Goal: Find specific page/section: Find specific page/section

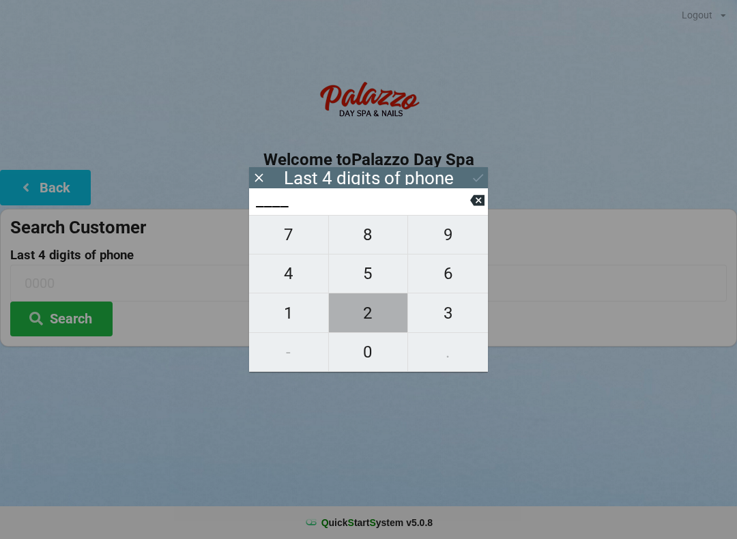
click at [359, 312] on span "2" at bounding box center [368, 313] width 79 height 29
type input "2___"
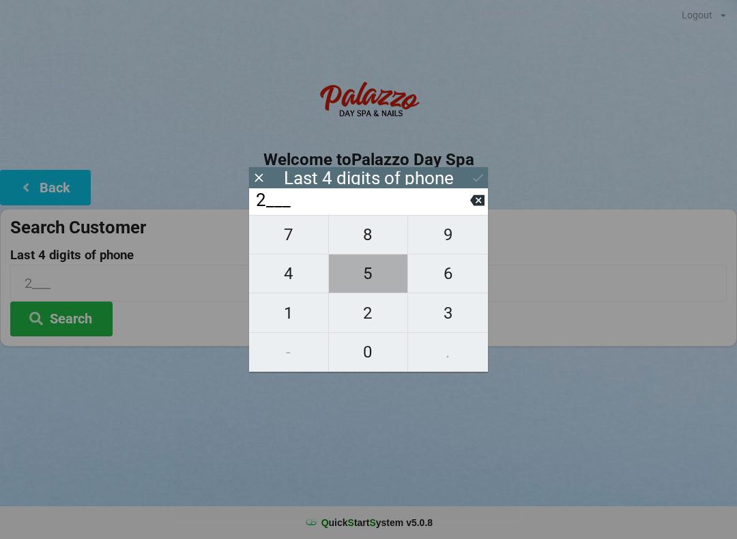
click at [364, 286] on span "5" at bounding box center [368, 273] width 79 height 29
type input "25__"
click at [445, 323] on span "3" at bounding box center [448, 313] width 80 height 29
type input "253_"
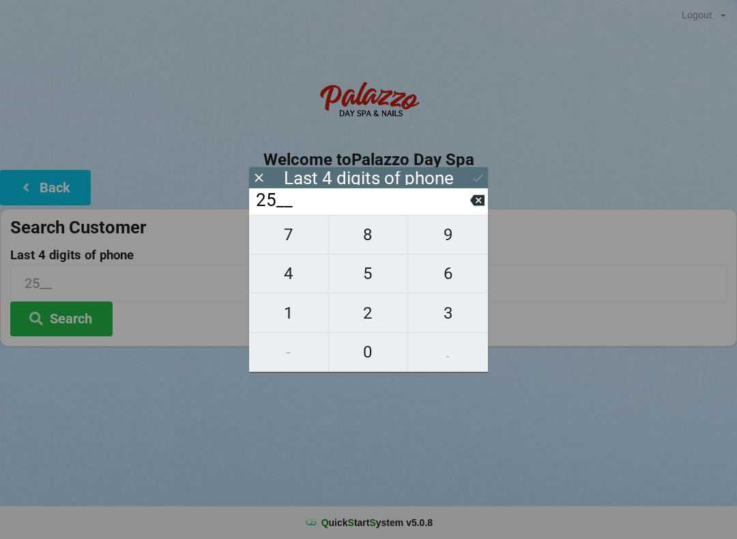
type input "253_"
click at [293, 319] on span "1" at bounding box center [288, 313] width 79 height 29
type input "2531"
click at [471, 181] on icon at bounding box center [478, 178] width 14 height 14
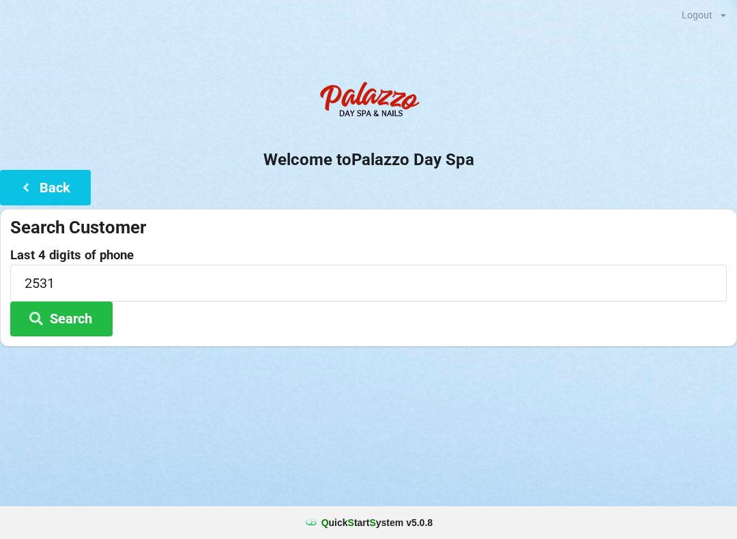
click at [55, 330] on button "Search" at bounding box center [61, 318] width 102 height 35
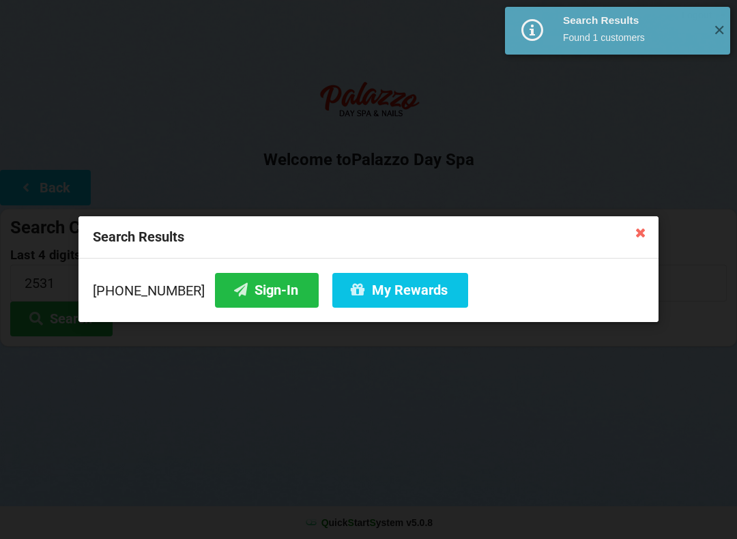
click at [243, 291] on button "Sign-In" at bounding box center [267, 290] width 104 height 35
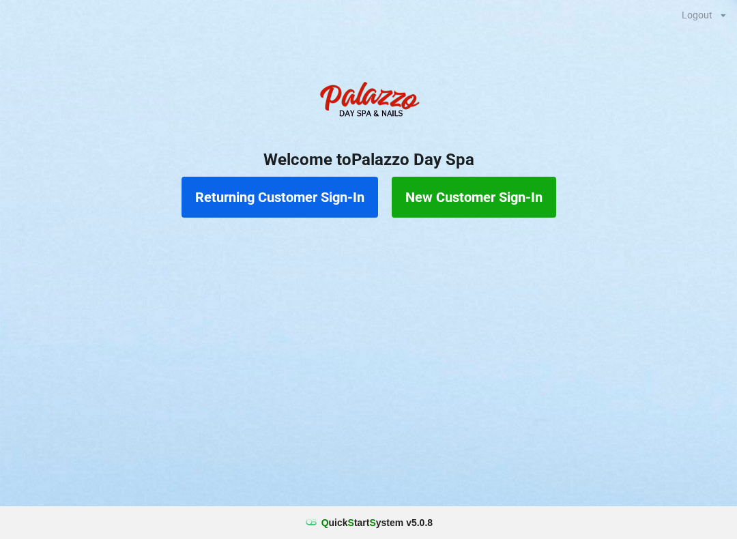
click at [256, 207] on button "Returning Customer Sign-In" at bounding box center [279, 197] width 196 height 41
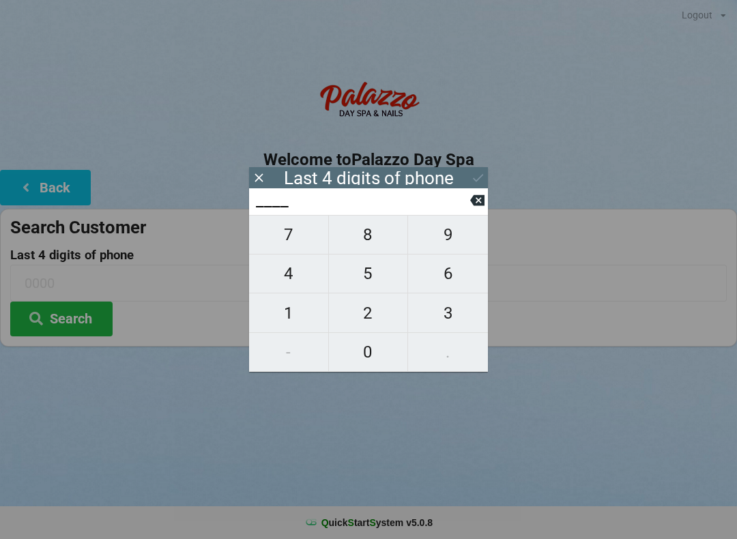
click at [447, 311] on span "3" at bounding box center [448, 313] width 80 height 29
type input "3___"
click at [434, 233] on span "9" at bounding box center [448, 234] width 80 height 29
type input "39__"
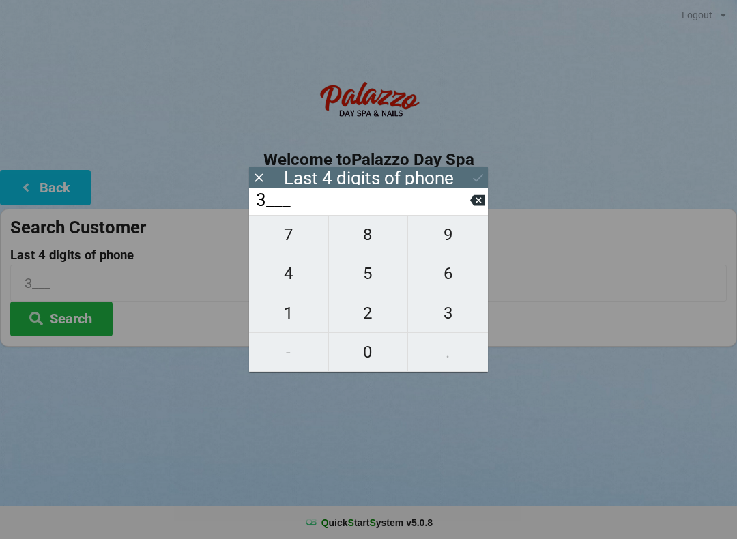
type input "39__"
click at [431, 312] on span "3" at bounding box center [448, 313] width 80 height 29
type input "393_"
click at [417, 211] on input "393_" at bounding box center [362, 201] width 216 height 22
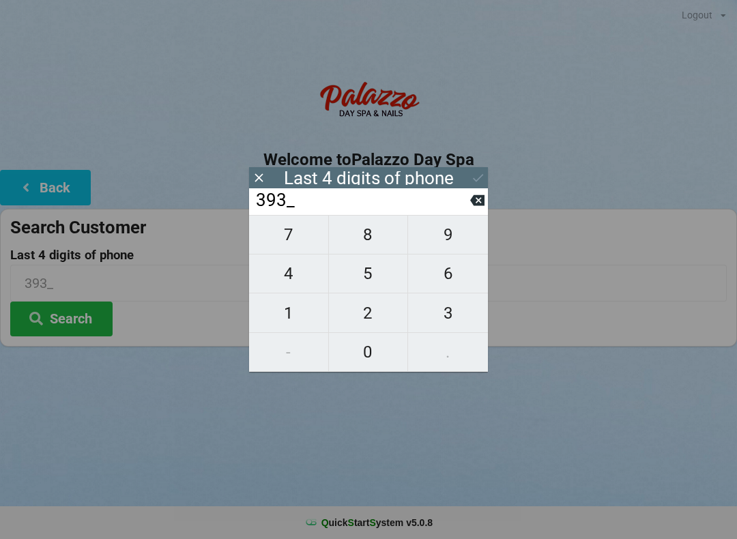
click at [451, 241] on span "9" at bounding box center [448, 234] width 80 height 29
type input "3939"
click at [471, 170] on button at bounding box center [478, 177] width 14 height 18
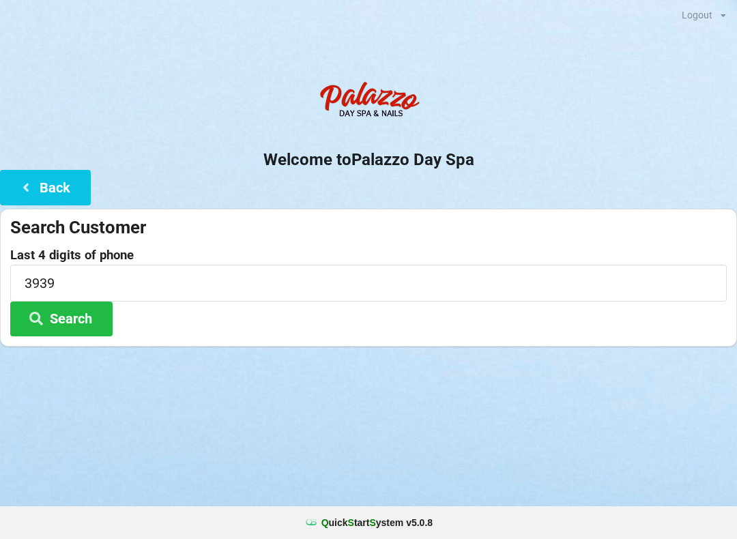
click at [75, 319] on button "Search" at bounding box center [61, 318] width 102 height 35
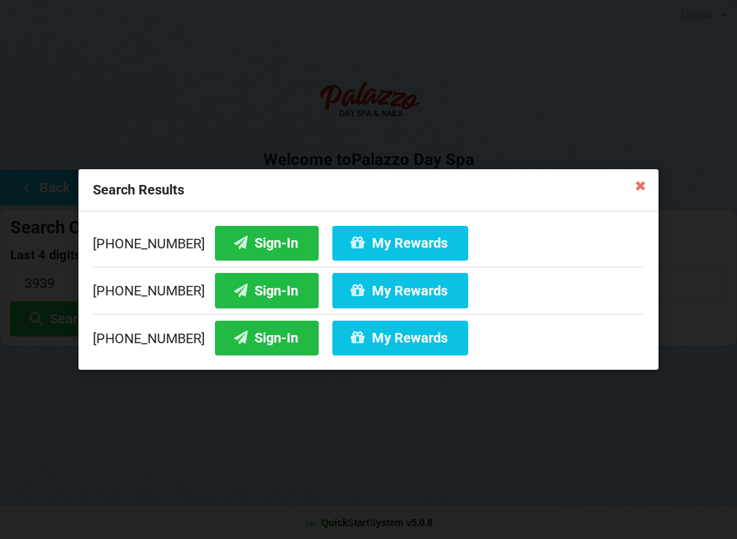
click at [256, 233] on button "Sign-In" at bounding box center [267, 243] width 104 height 35
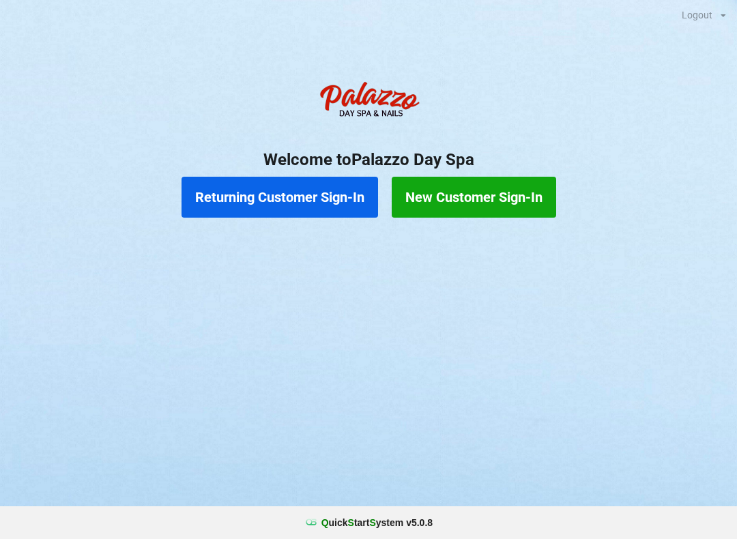
click at [318, 203] on button "Returning Customer Sign-In" at bounding box center [279, 197] width 196 height 41
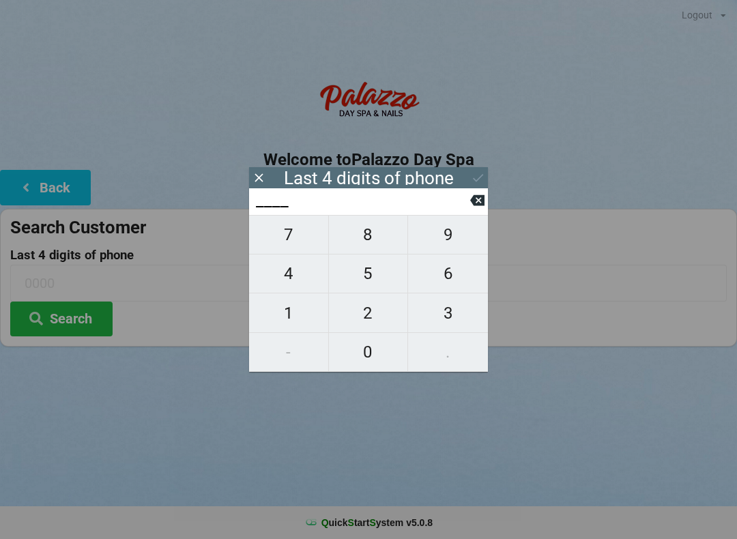
click at [373, 318] on span "2" at bounding box center [368, 313] width 79 height 29
type input "2___"
click at [295, 249] on span "7" at bounding box center [288, 234] width 79 height 29
type input "27__"
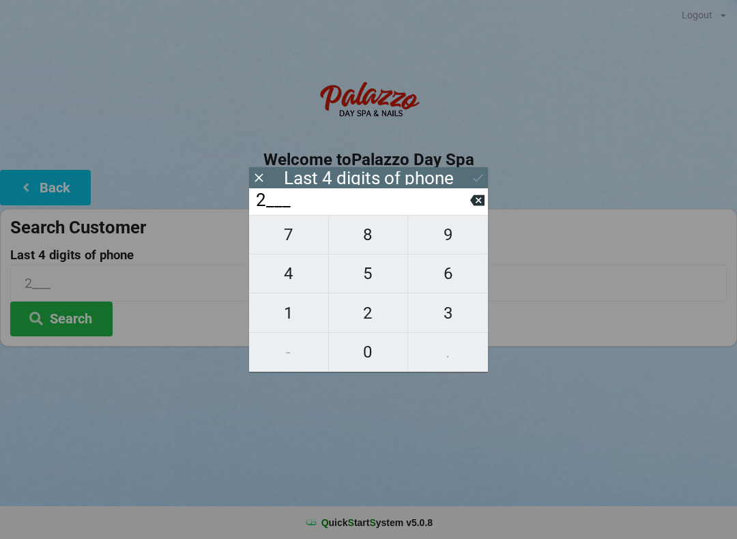
type input "27__"
click at [457, 312] on span "3" at bounding box center [448, 313] width 80 height 29
type input "273_"
click at [364, 248] on span "8" at bounding box center [368, 234] width 79 height 29
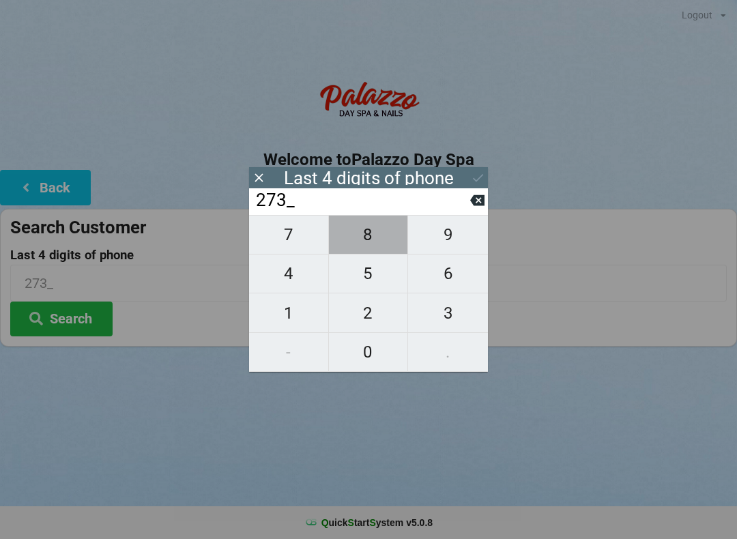
type input "2738"
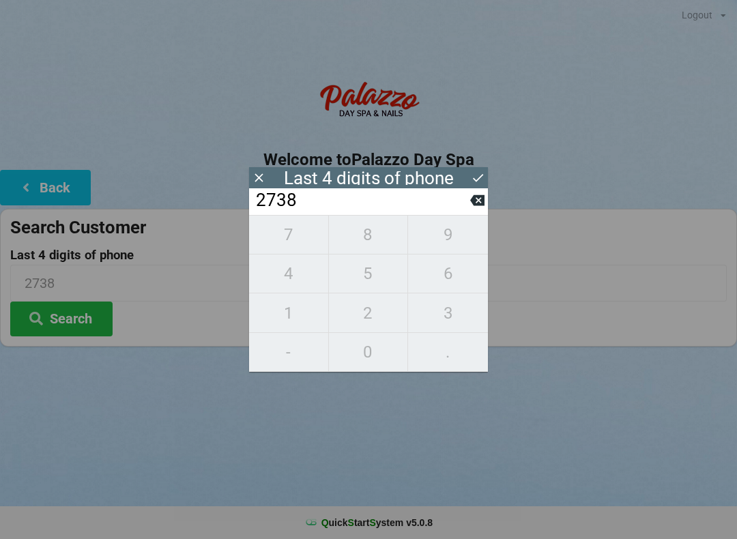
click at [471, 181] on icon at bounding box center [478, 178] width 14 height 14
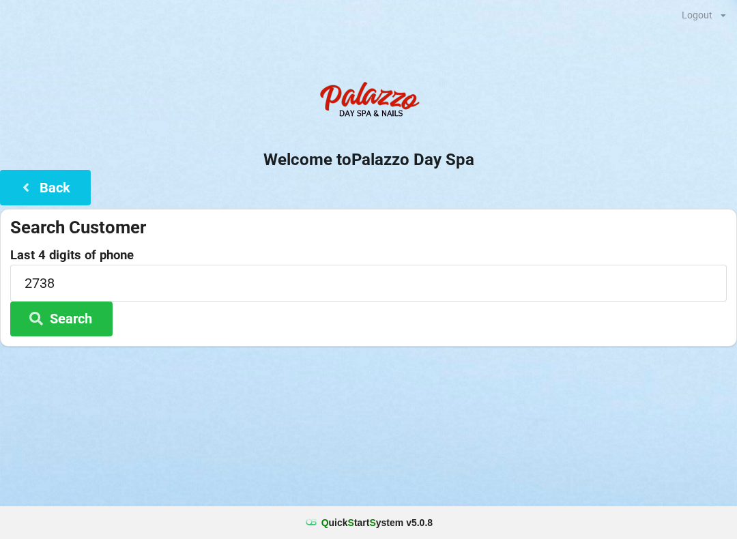
click at [85, 318] on button "Search" at bounding box center [61, 318] width 102 height 35
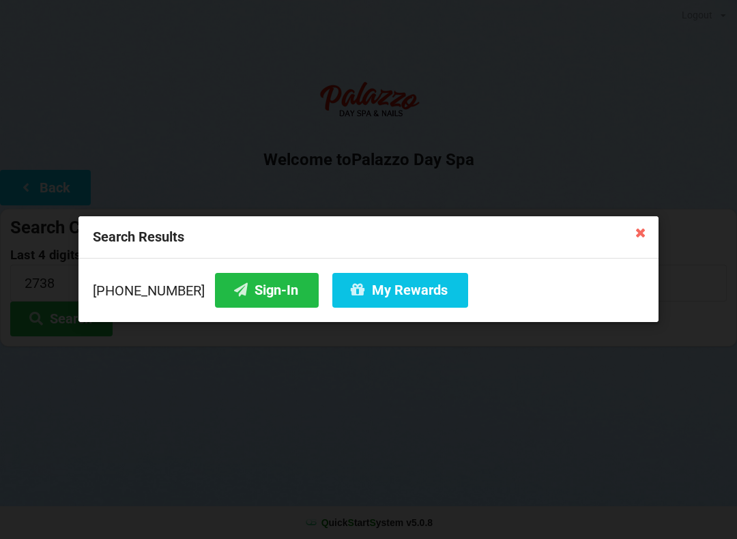
click at [237, 293] on button "Sign-In" at bounding box center [267, 290] width 104 height 35
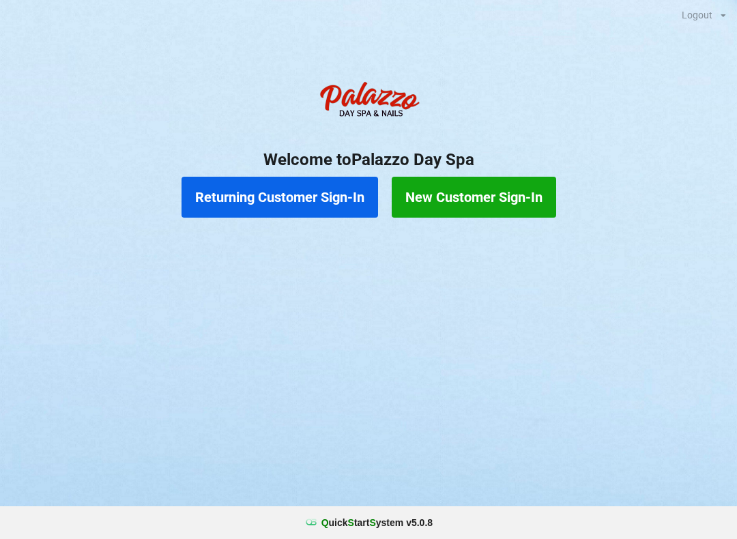
click at [310, 190] on button "Returning Customer Sign-In" at bounding box center [279, 197] width 196 height 41
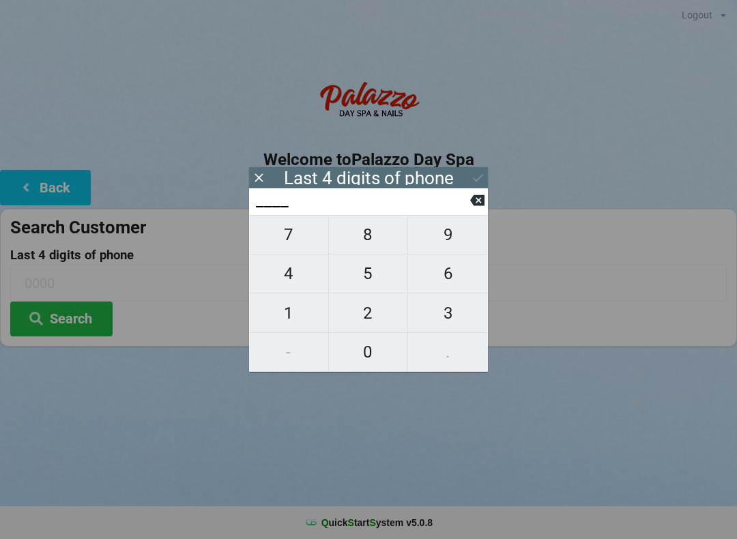
click at [361, 316] on span "2" at bounding box center [368, 313] width 79 height 29
type input "2___"
click at [299, 284] on span "4" at bounding box center [288, 273] width 79 height 29
type input "24__"
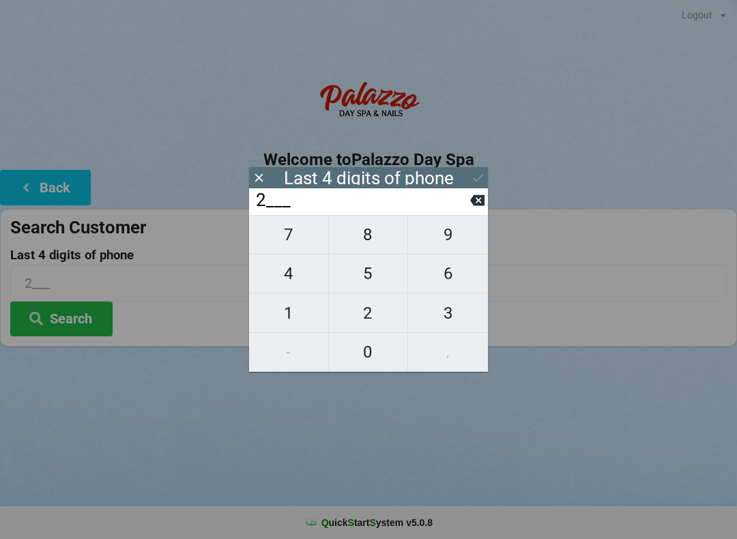
type input "24__"
click at [292, 309] on span "1" at bounding box center [288, 313] width 79 height 29
type input "241_"
click at [364, 314] on span "2" at bounding box center [368, 313] width 79 height 29
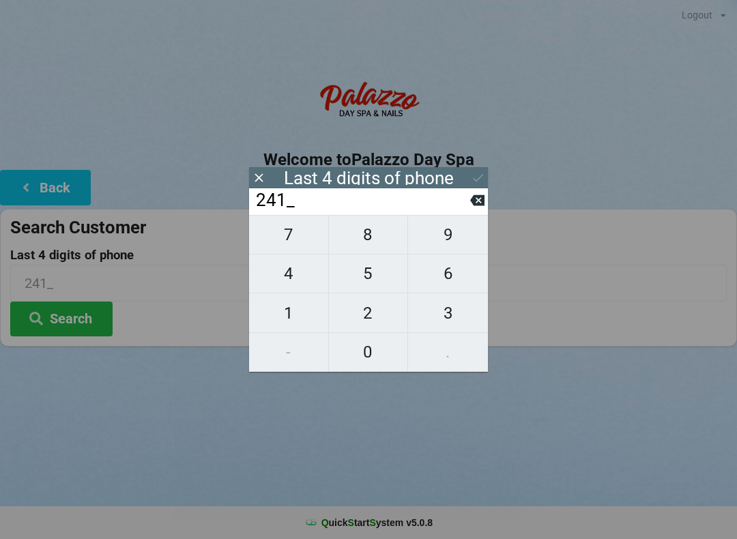
type input "2412"
click at [482, 171] on icon at bounding box center [478, 178] width 14 height 14
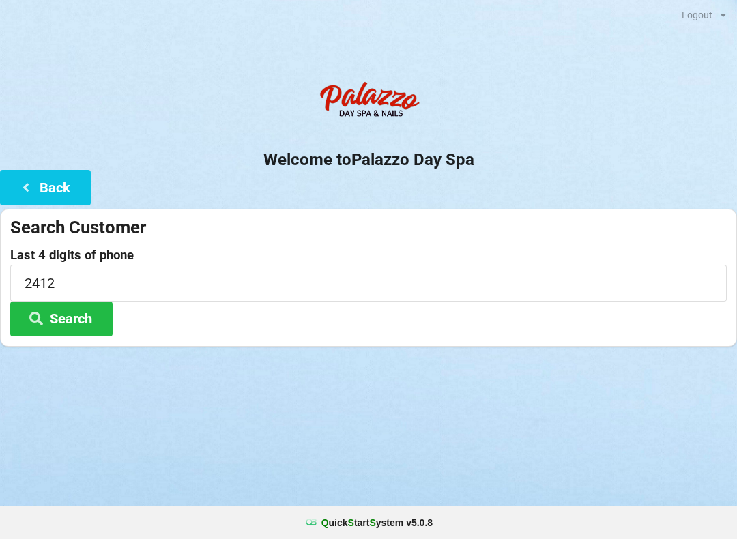
click at [101, 318] on button "Search" at bounding box center [61, 318] width 102 height 35
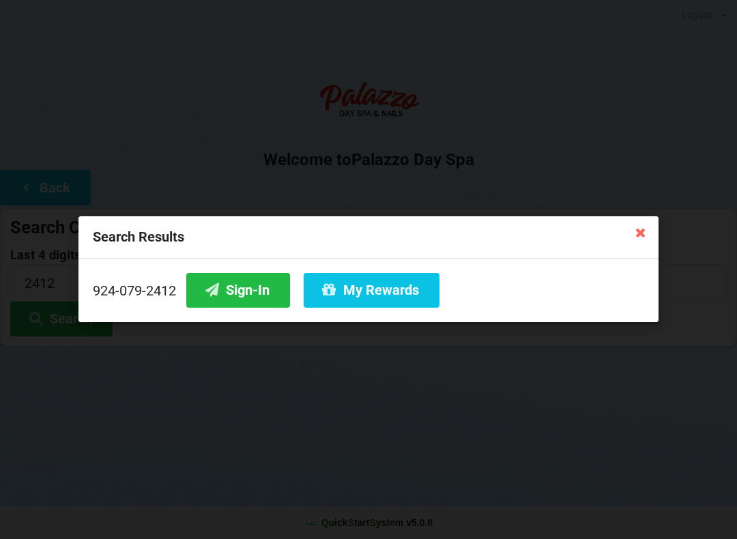
click at [233, 289] on button "Sign-In" at bounding box center [238, 290] width 104 height 35
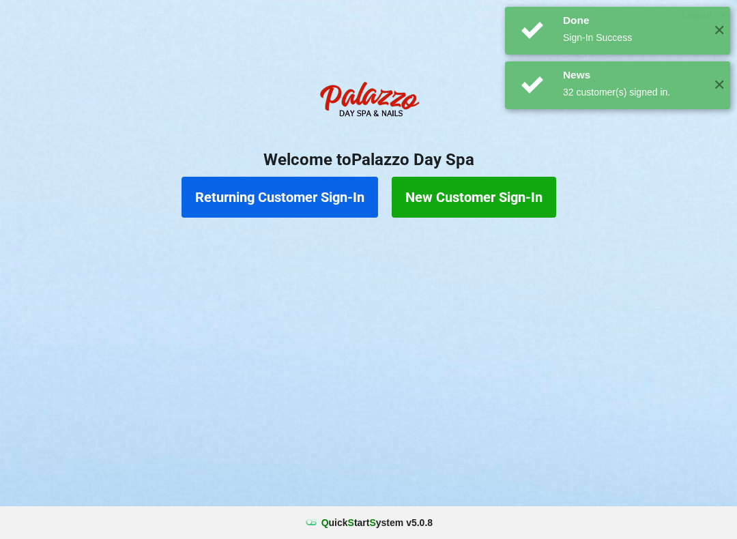
click at [265, 202] on button "Returning Customer Sign-In" at bounding box center [279, 197] width 196 height 41
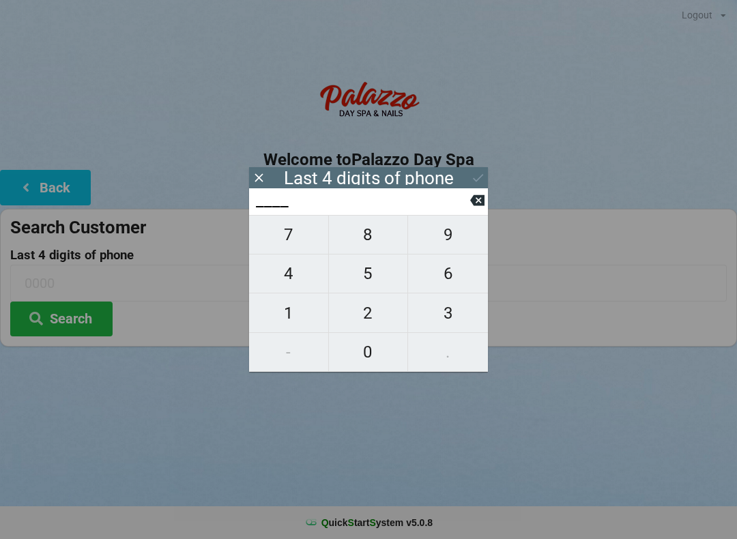
click at [300, 312] on span "1" at bounding box center [288, 313] width 79 height 29
type input "1___"
click at [438, 308] on span "3" at bounding box center [448, 313] width 80 height 29
type input "13__"
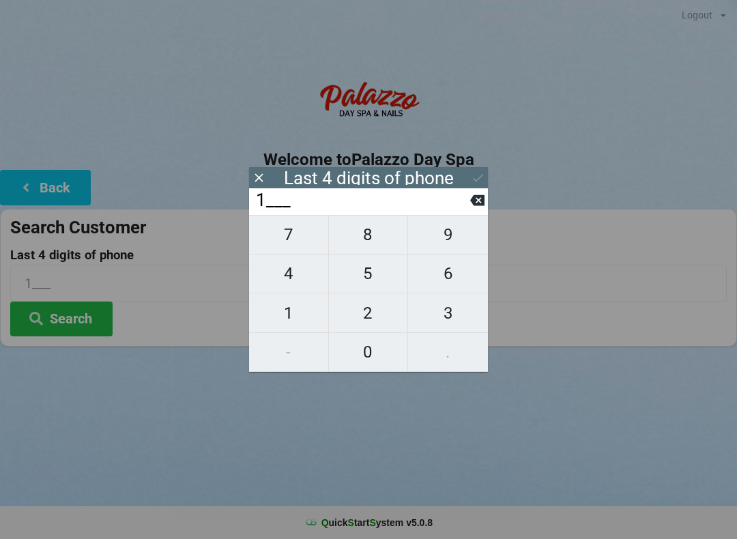
type input "13__"
click at [312, 278] on span "4" at bounding box center [288, 273] width 79 height 29
type input "134_"
click at [387, 309] on span "2" at bounding box center [368, 313] width 79 height 29
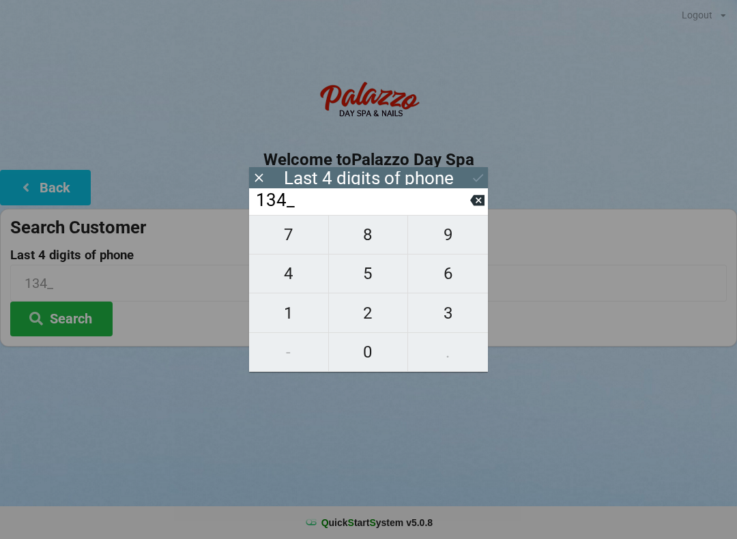
type input "1342"
click at [480, 178] on icon at bounding box center [478, 178] width 14 height 14
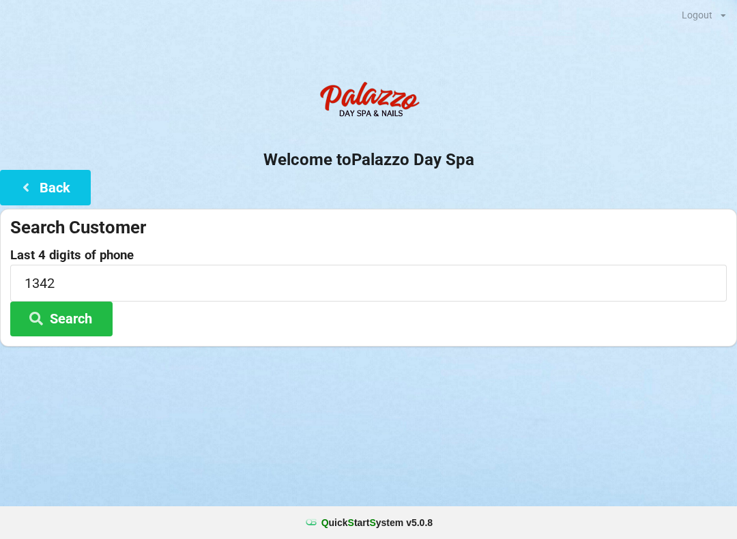
click at [91, 319] on button "Search" at bounding box center [61, 318] width 102 height 35
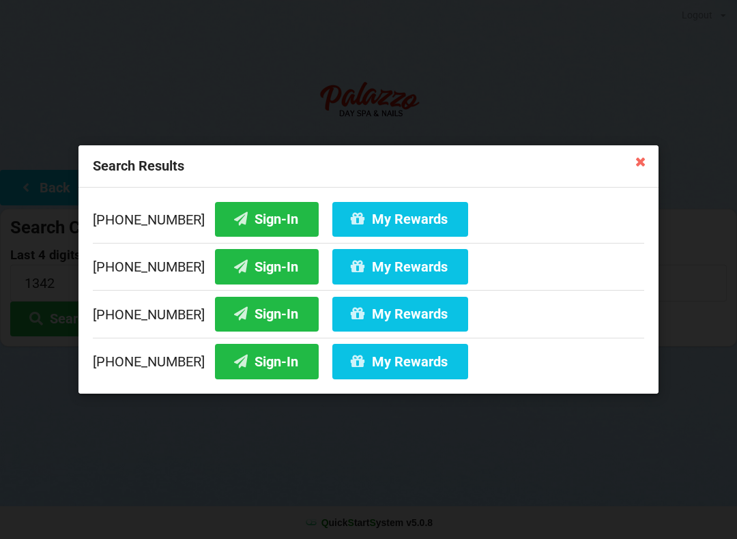
click at [366, 355] on button "My Rewards" at bounding box center [400, 361] width 136 height 35
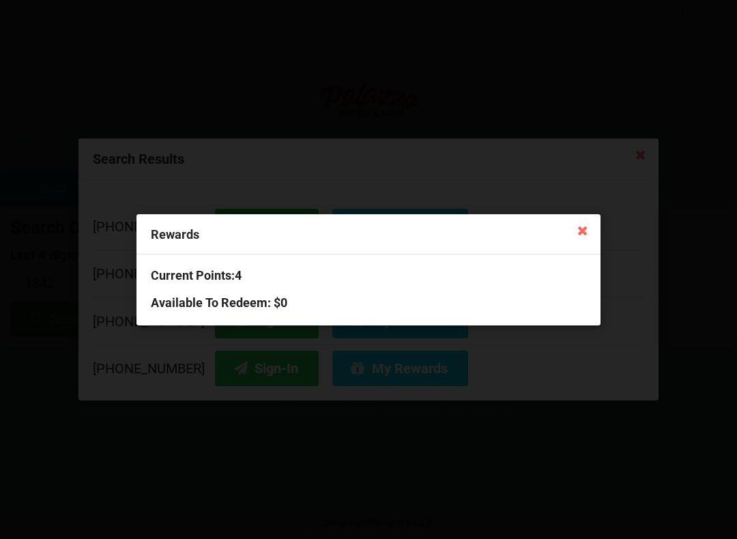
click at [593, 228] on icon at bounding box center [583, 230] width 22 height 22
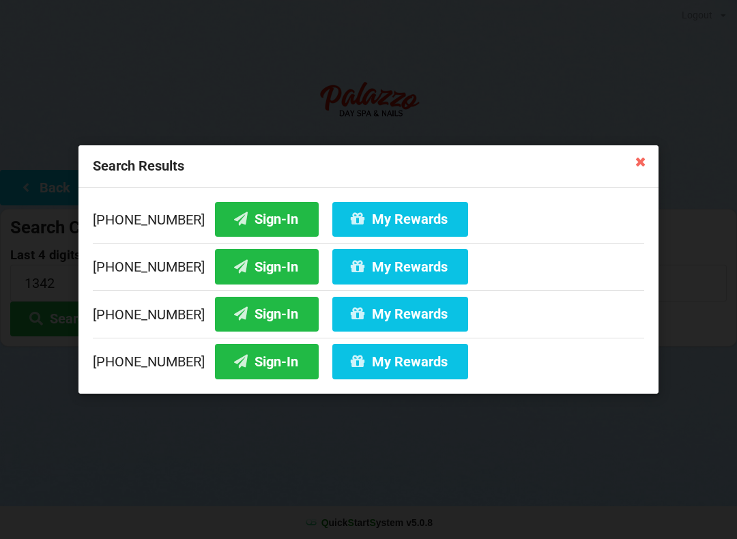
click at [231, 371] on button "Sign-In" at bounding box center [267, 361] width 104 height 35
